Goal: Information Seeking & Learning: Learn about a topic

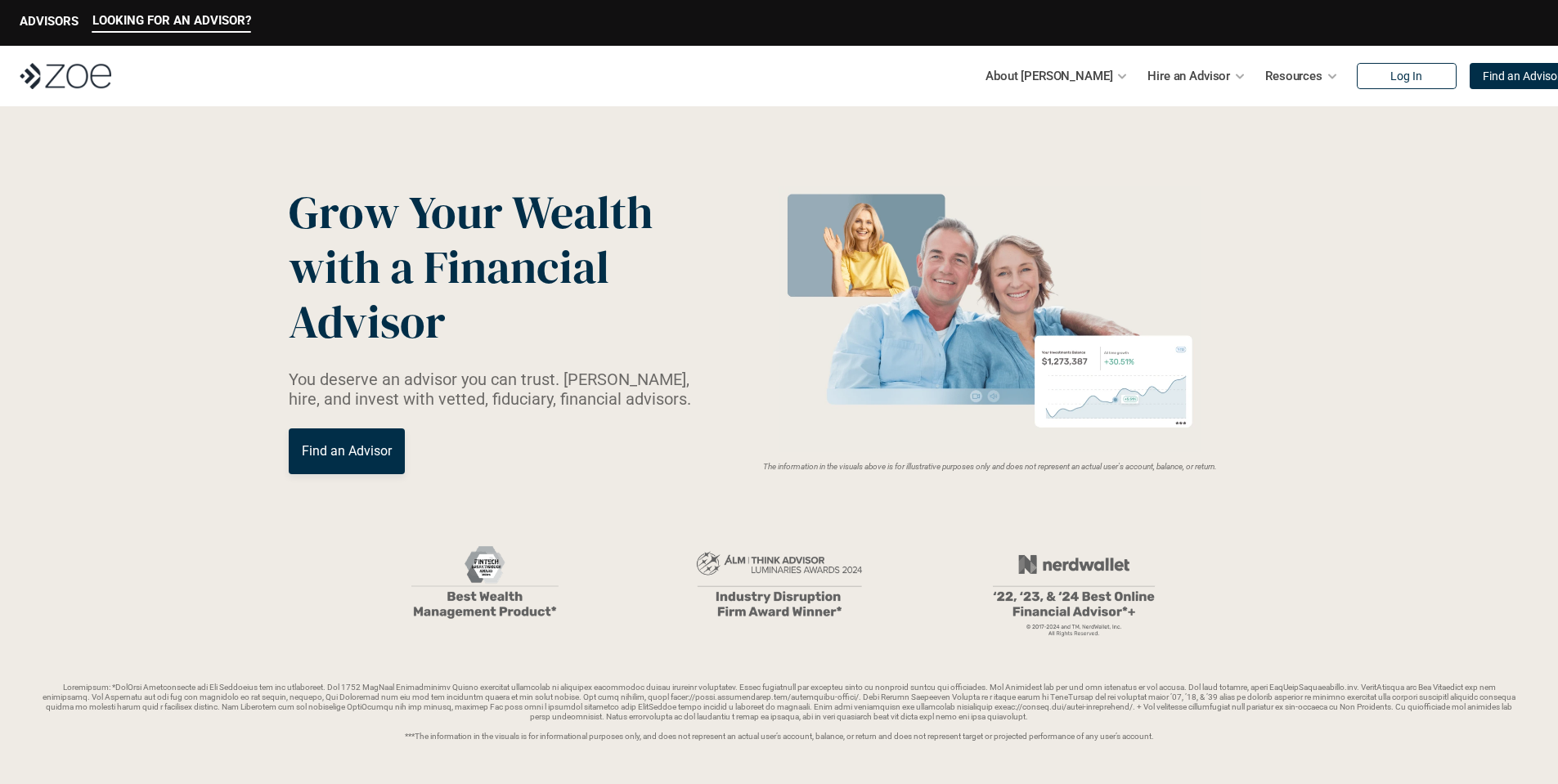
click at [367, 463] on link "Find an Advisor" at bounding box center [346, 451] width 116 height 46
click at [28, 21] on p "ADVISORS" at bounding box center [49, 21] width 59 height 15
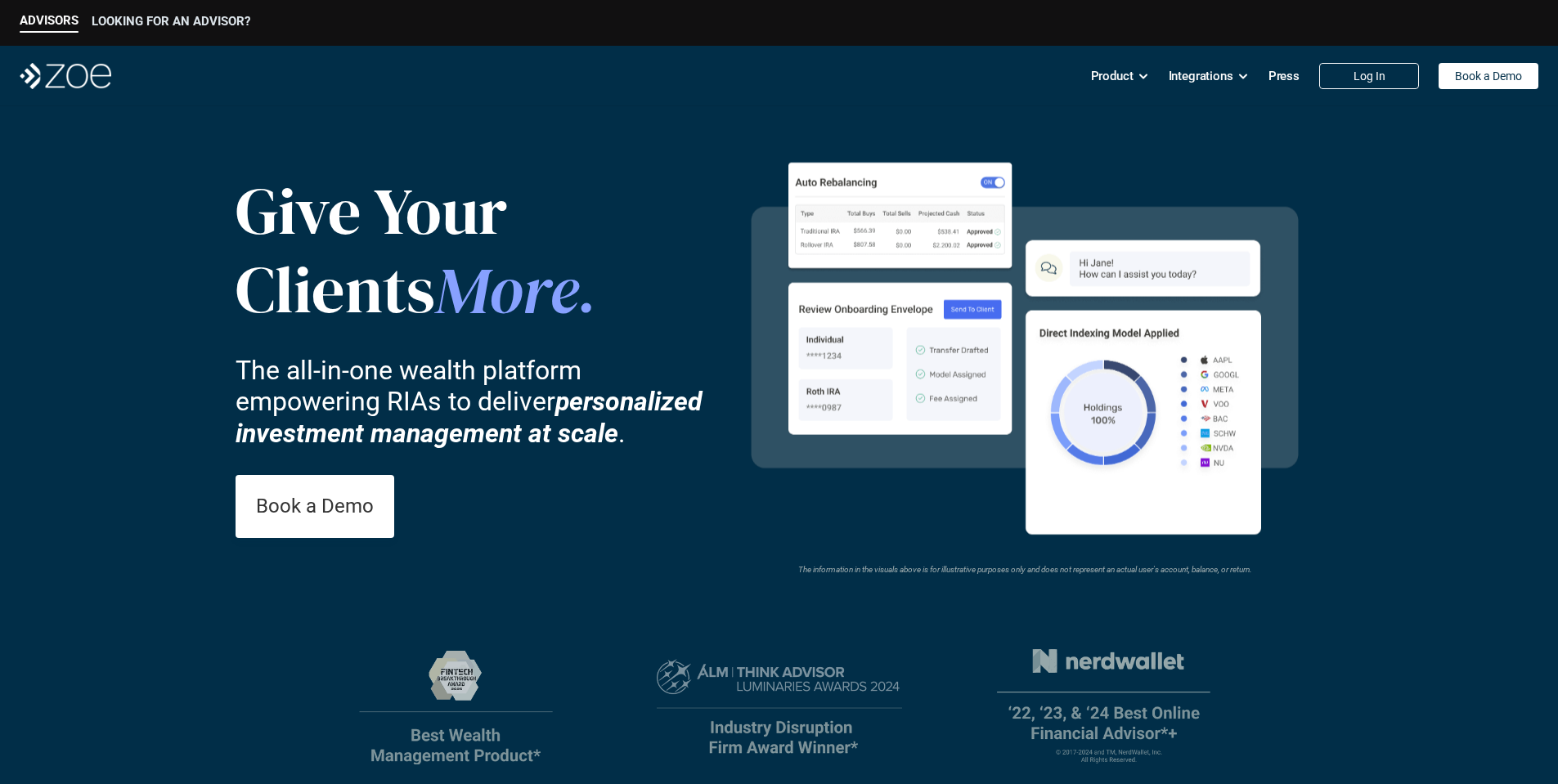
click at [188, 18] on p "LOOKING FOR AN ADVISOR?" at bounding box center [171, 21] width 159 height 15
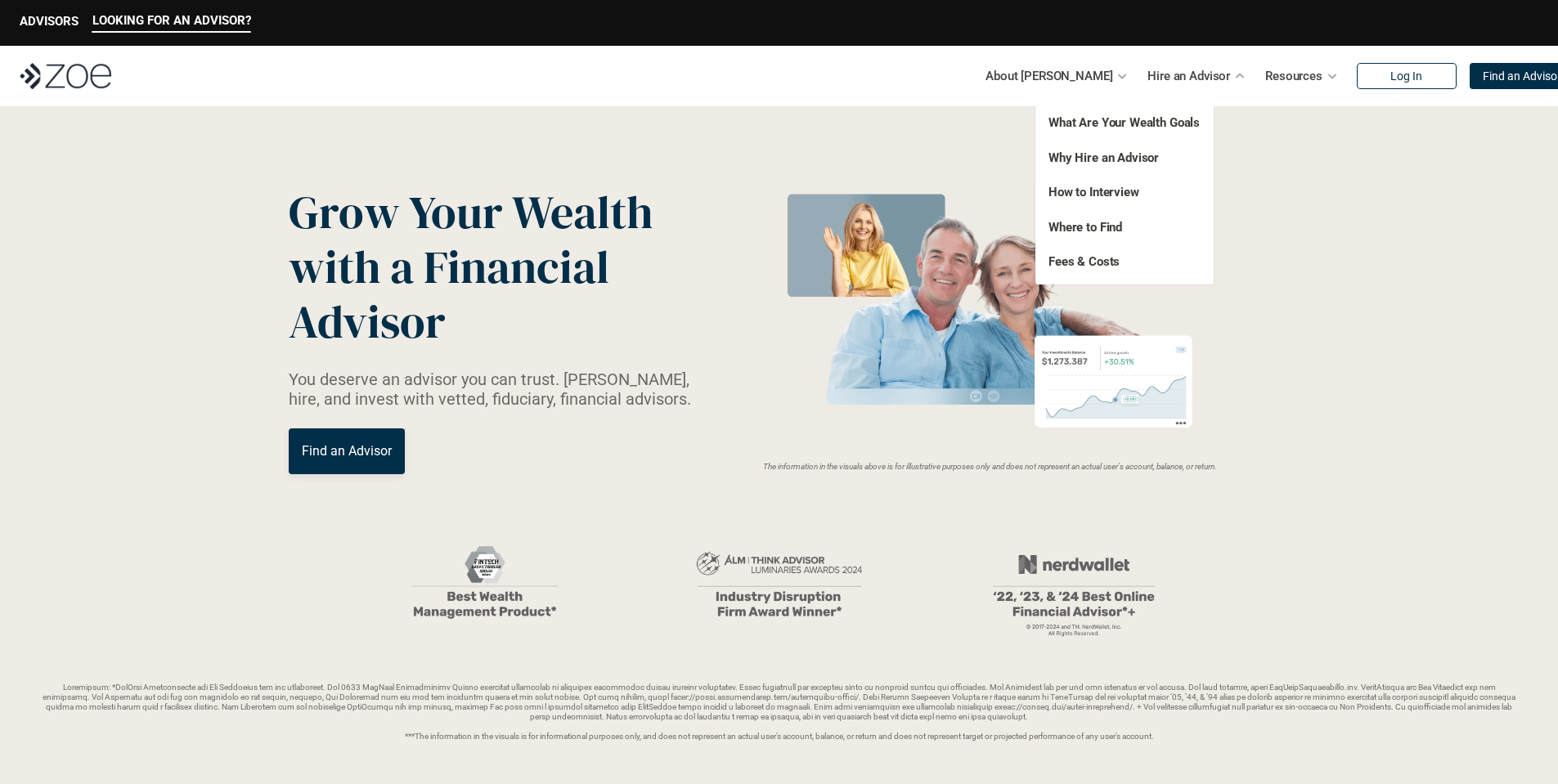
click at [1080, 271] on div "What Are Your Wealth Goals Fees & Costs Why Hire an Advisor How to Interview Wh…" at bounding box center [1125, 192] width 178 height 184
click at [1082, 263] on link "Fees & Costs" at bounding box center [1085, 261] width 72 height 15
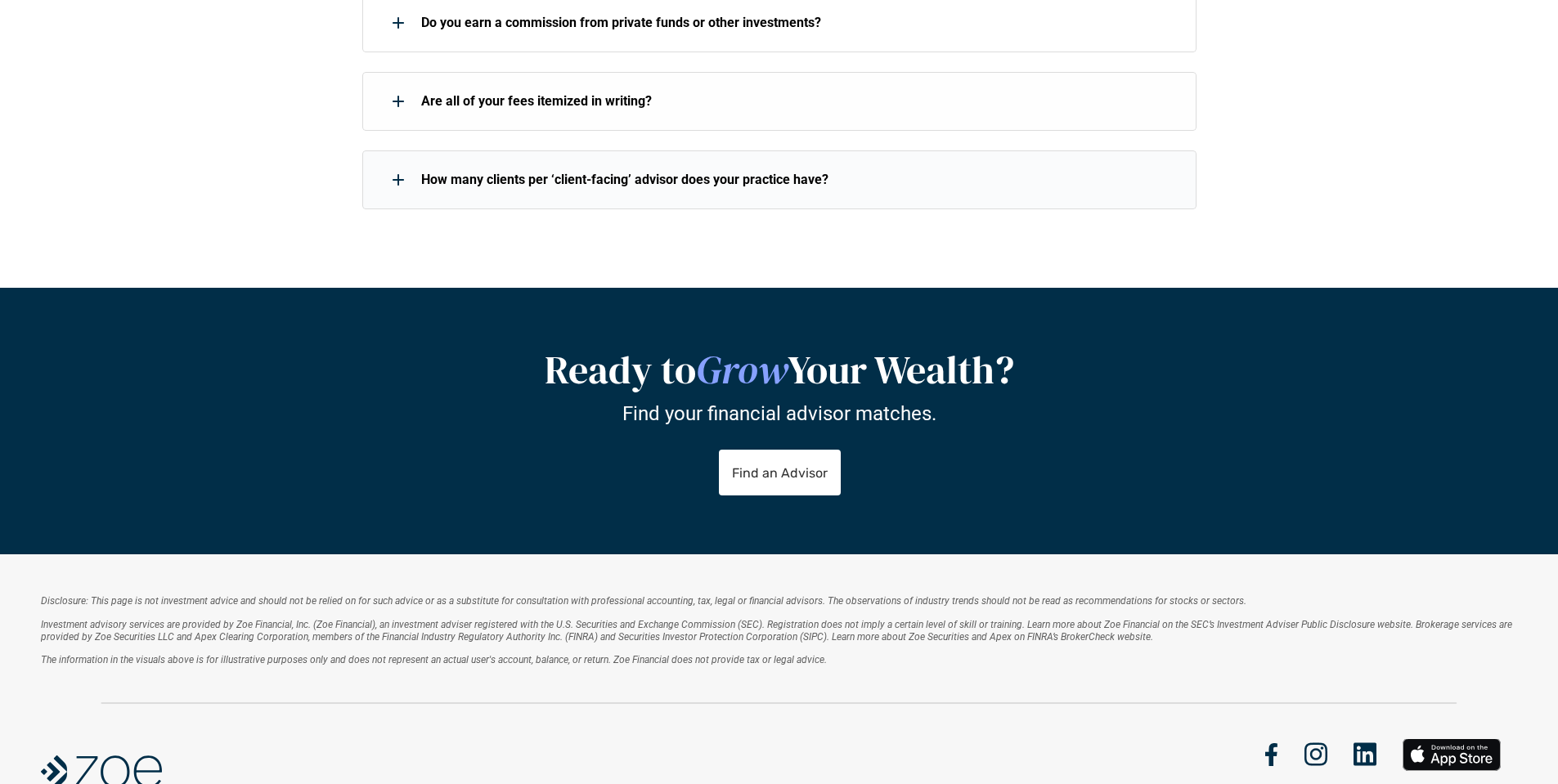
scroll to position [2593, 0]
